Goal: Find specific page/section: Find specific page/section

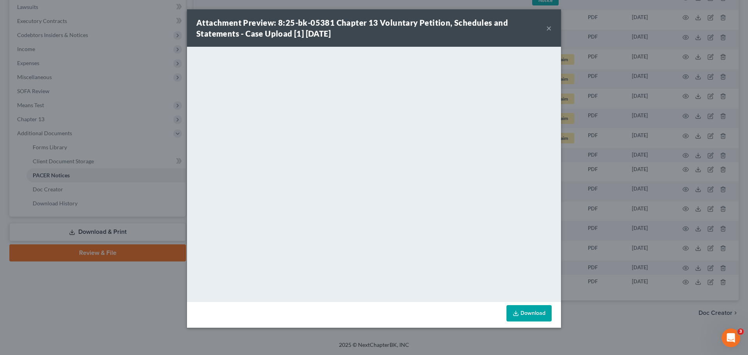
click at [606, 38] on div "Attachment Preview: 8:25-bk-05381 Chapter 13 Voluntary Petition, Schedules and …" at bounding box center [374, 177] width 748 height 355
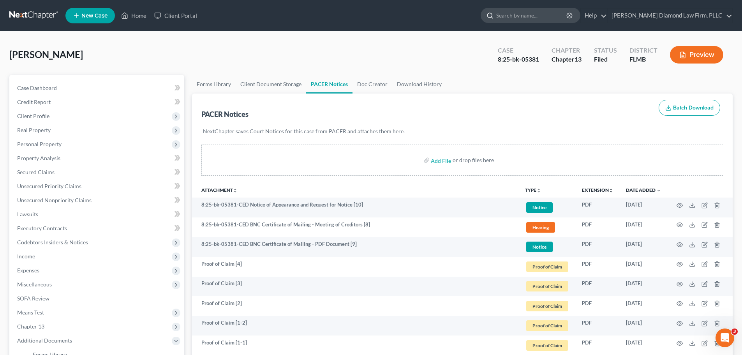
click at [558, 18] on input "search" at bounding box center [532, 15] width 71 height 14
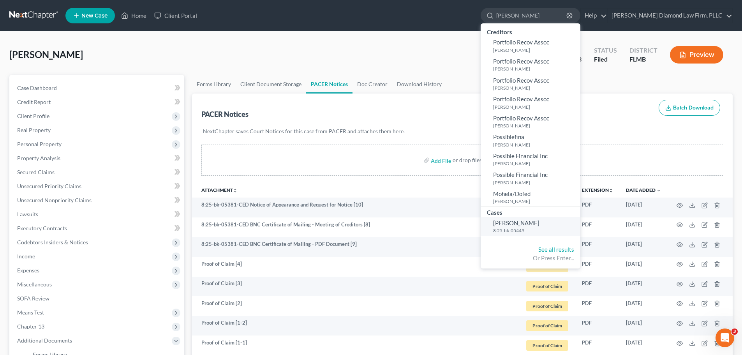
type input "[PERSON_NAME]"
click at [540, 225] on span "[PERSON_NAME]" at bounding box center [516, 222] width 46 height 7
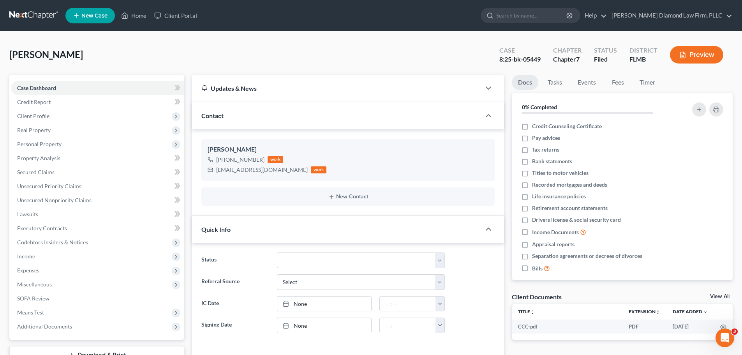
scroll to position [134, 0]
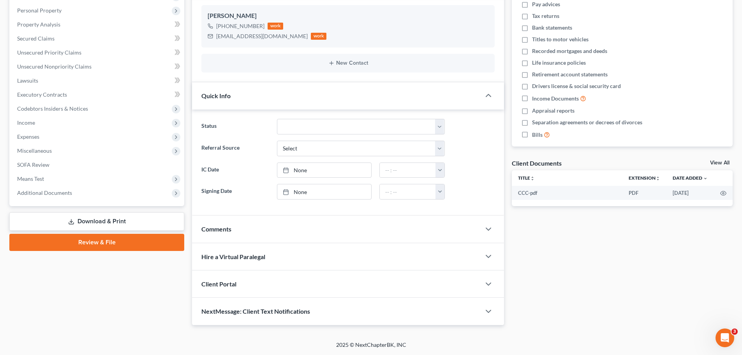
click at [716, 159] on div "Docs Tasks Events Fees Timer 0% Completed Nothing here yet! Credit Counseling C…" at bounding box center [622, 133] width 229 height 384
click at [717, 161] on link "View All" at bounding box center [720, 162] width 19 height 5
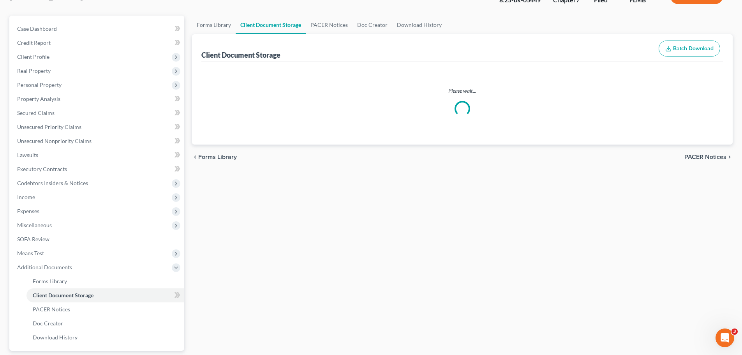
select select "9"
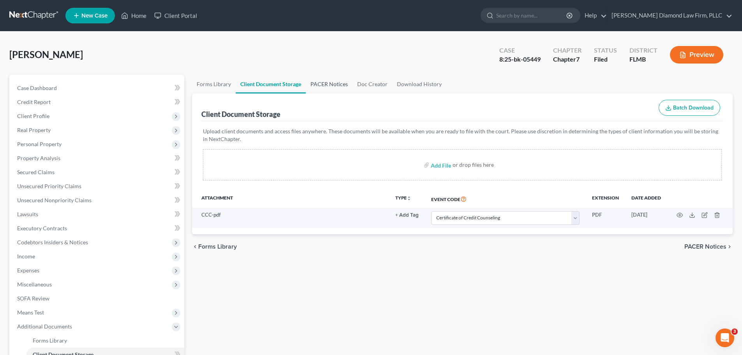
click at [342, 87] on link "PACER Notices" at bounding box center [329, 84] width 47 height 19
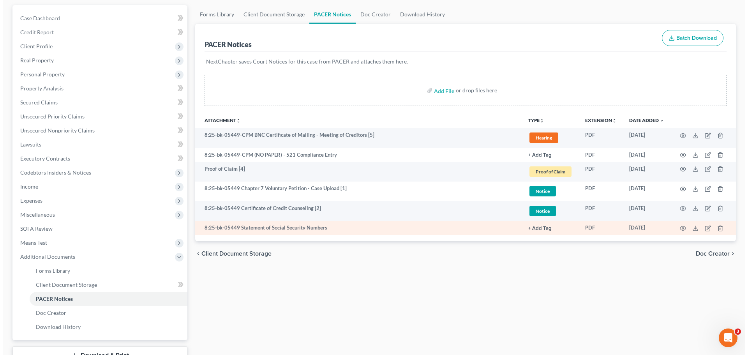
scroll to position [78, 0]
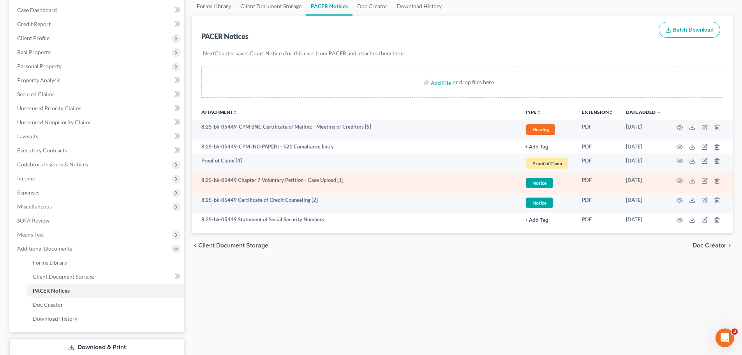
click at [677, 182] on td at bounding box center [700, 183] width 65 height 20
click at [679, 181] on icon "button" at bounding box center [680, 181] width 6 height 6
